Goal: Task Accomplishment & Management: Use online tool/utility

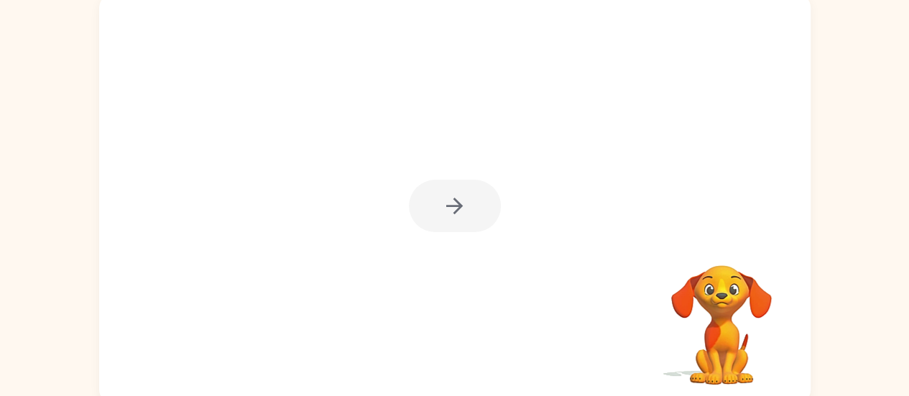
scroll to position [109, 0]
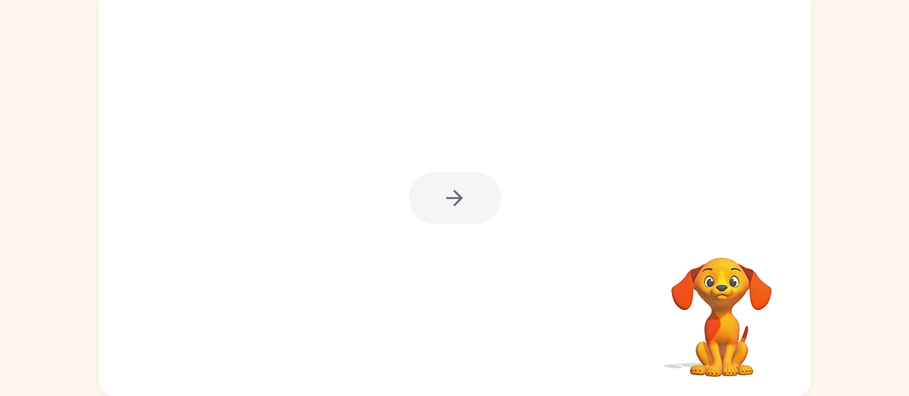
click at [441, 201] on div at bounding box center [455, 198] width 92 height 52
click at [454, 205] on div at bounding box center [455, 198] width 92 height 52
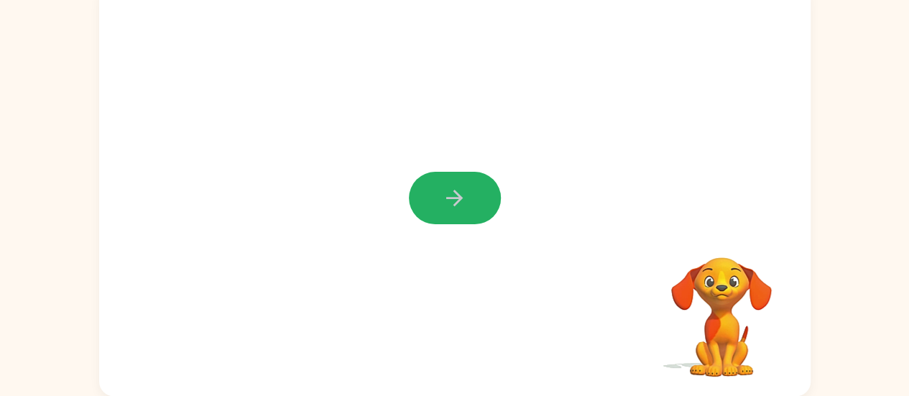
click at [454, 205] on icon "button" at bounding box center [454, 198] width 17 height 17
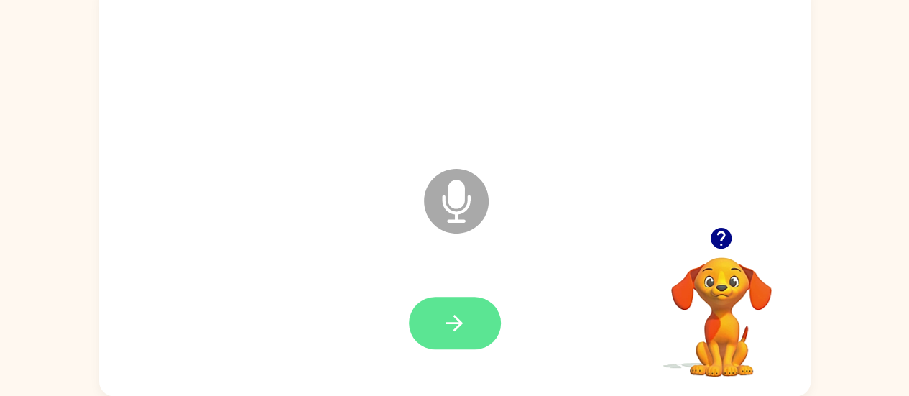
click at [464, 348] on button "button" at bounding box center [455, 323] width 92 height 52
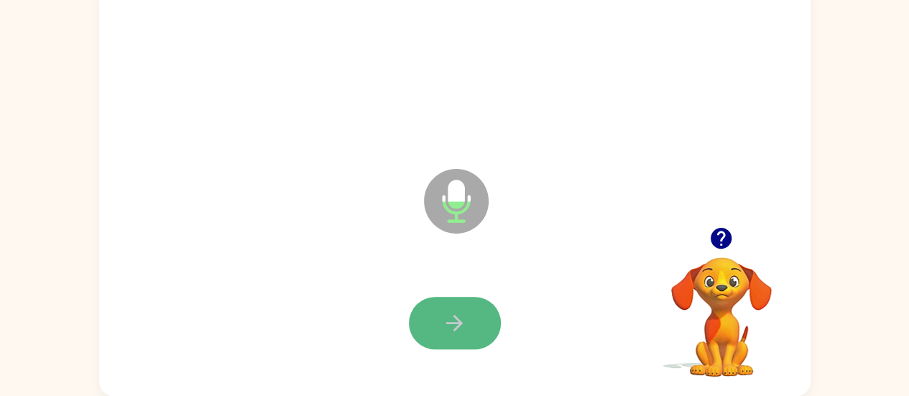
click at [436, 331] on button "button" at bounding box center [455, 323] width 92 height 52
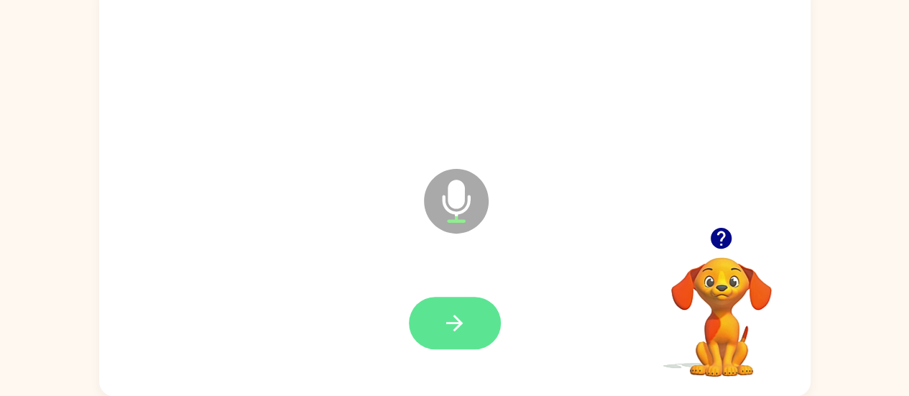
click at [461, 328] on icon "button" at bounding box center [454, 322] width 25 height 25
click at [465, 320] on icon "button" at bounding box center [454, 322] width 25 height 25
click at [450, 317] on icon "button" at bounding box center [454, 322] width 25 height 25
click at [469, 328] on button "button" at bounding box center [455, 323] width 92 height 52
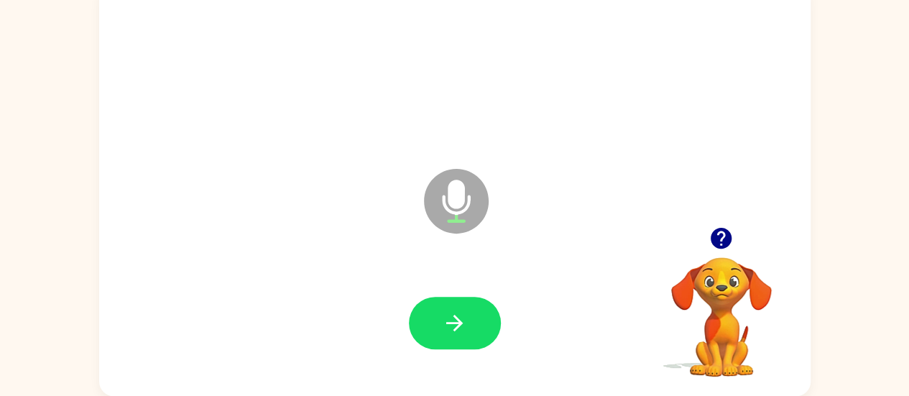
click at [469, 328] on button "button" at bounding box center [455, 323] width 92 height 52
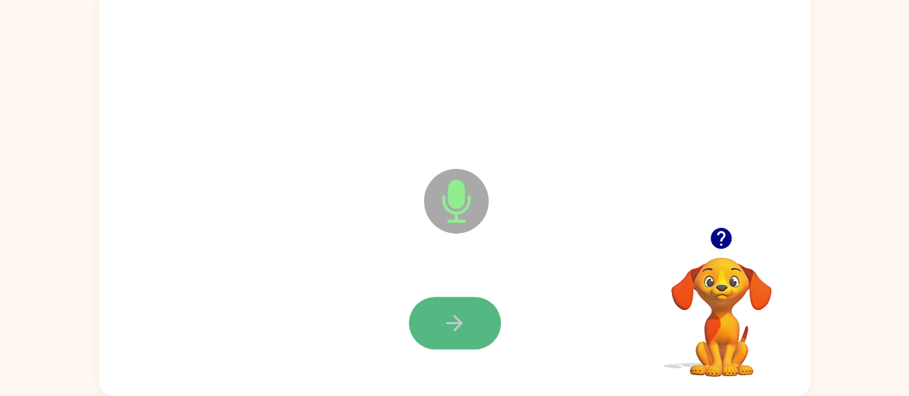
click at [474, 313] on button "button" at bounding box center [455, 323] width 92 height 52
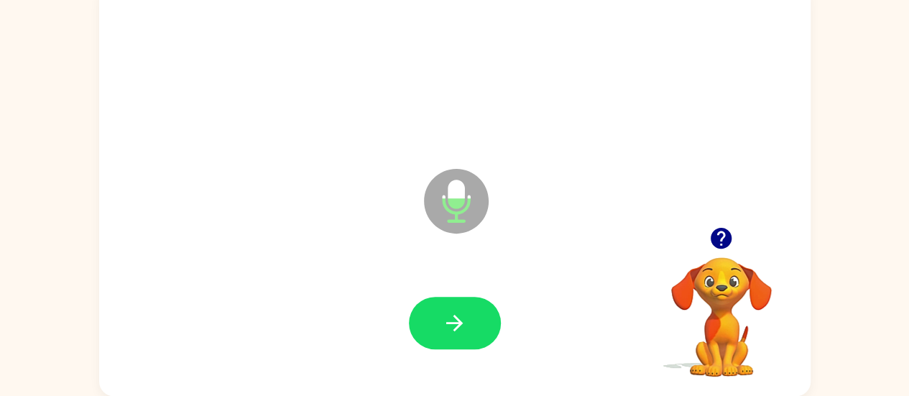
click at [474, 313] on button "button" at bounding box center [455, 323] width 92 height 52
click at [717, 236] on icon "button" at bounding box center [721, 238] width 21 height 21
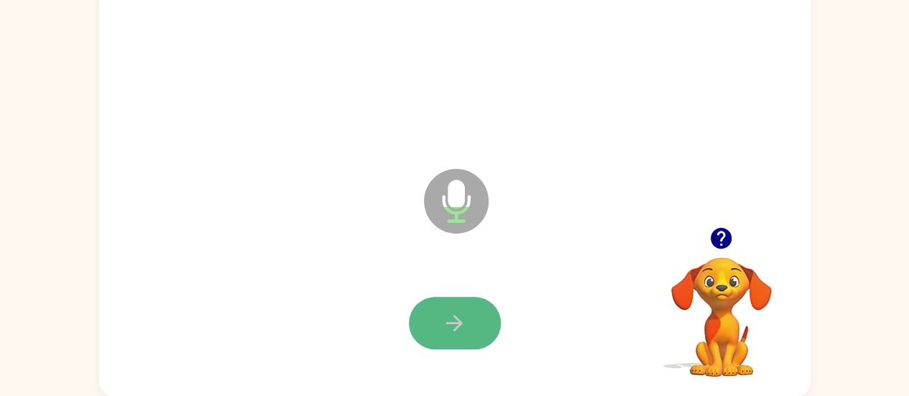
click at [478, 321] on button "button" at bounding box center [455, 323] width 92 height 52
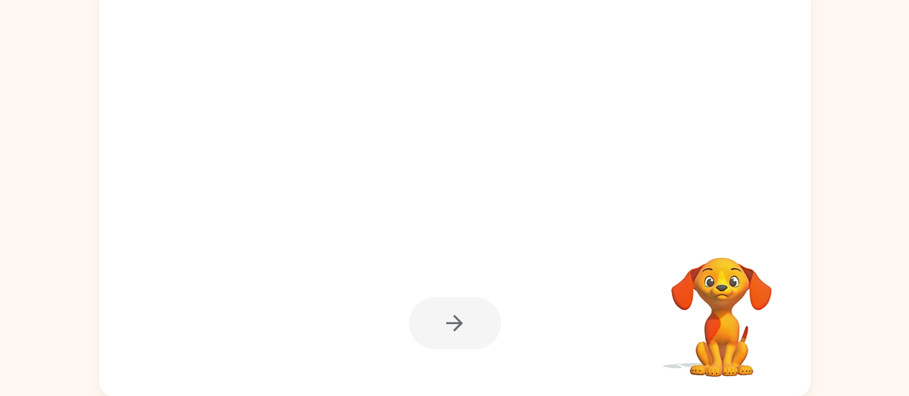
click at [478, 321] on div at bounding box center [455, 323] width 92 height 52
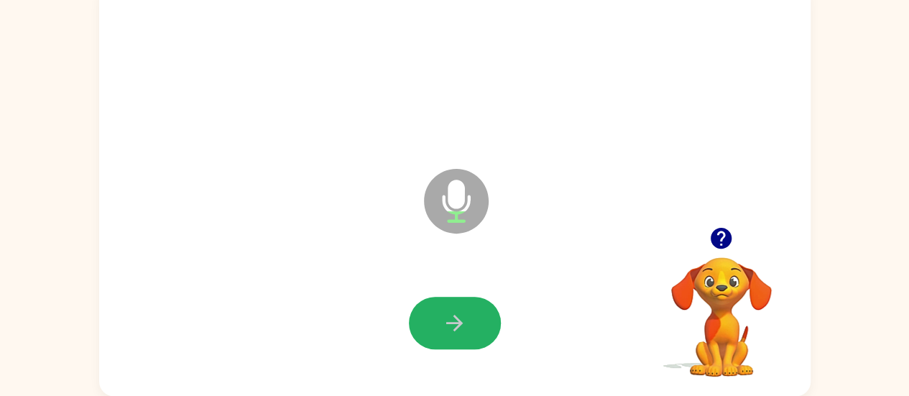
click at [478, 321] on button "button" at bounding box center [455, 323] width 92 height 52
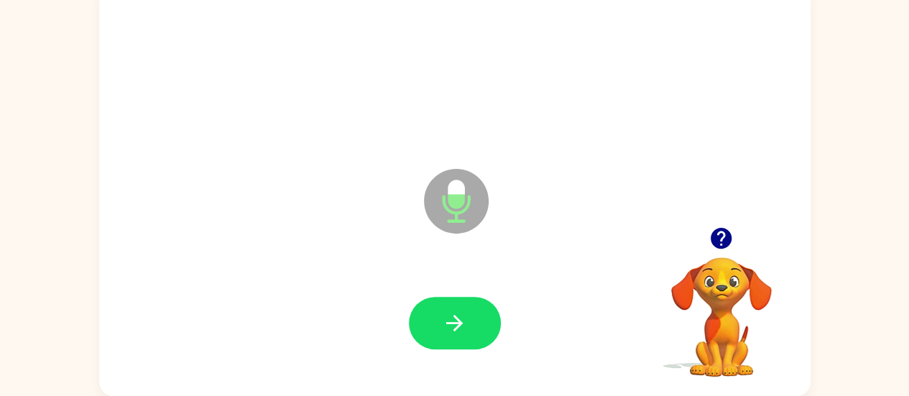
click at [478, 321] on button "button" at bounding box center [455, 323] width 92 height 52
click at [726, 234] on icon "button" at bounding box center [721, 238] width 21 height 21
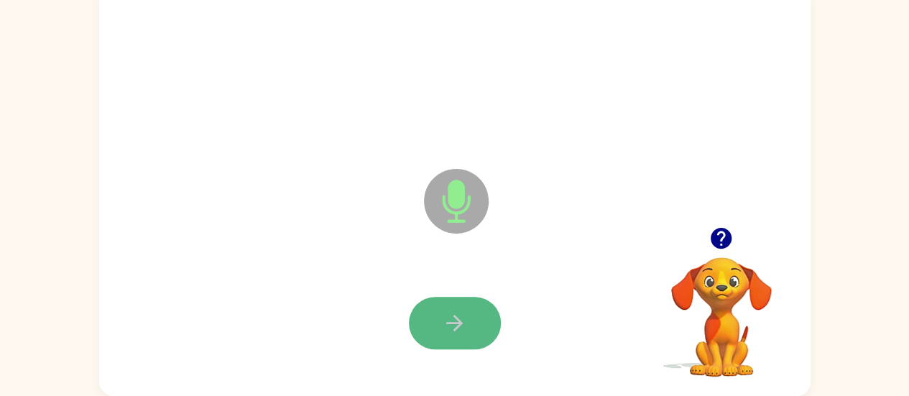
click at [443, 328] on icon "button" at bounding box center [454, 322] width 25 height 25
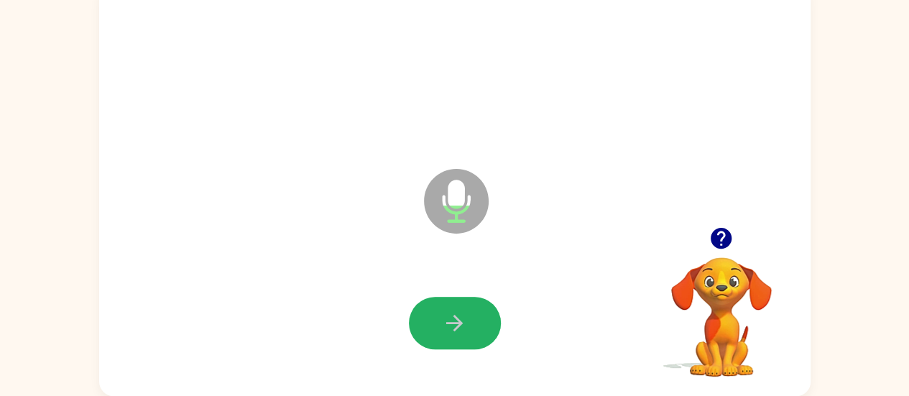
click at [443, 328] on icon "button" at bounding box center [454, 322] width 25 height 25
